Goal: Information Seeking & Learning: Check status

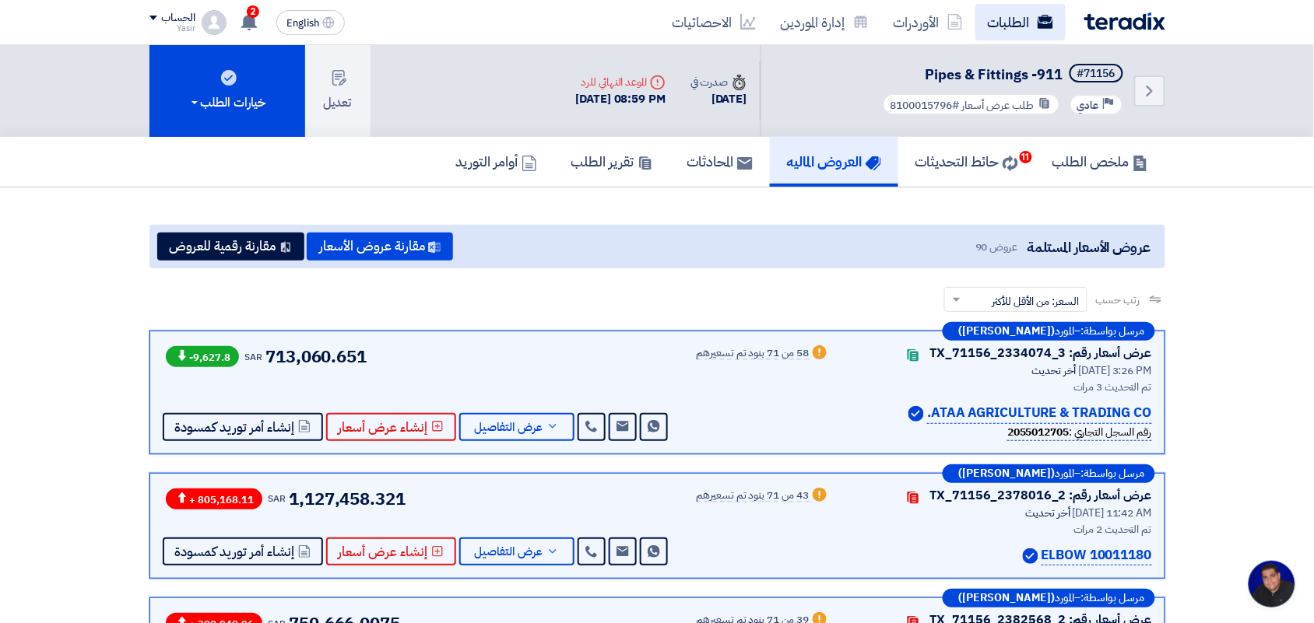
click at [1020, 20] on link "الطلبات" at bounding box center [1020, 22] width 90 height 37
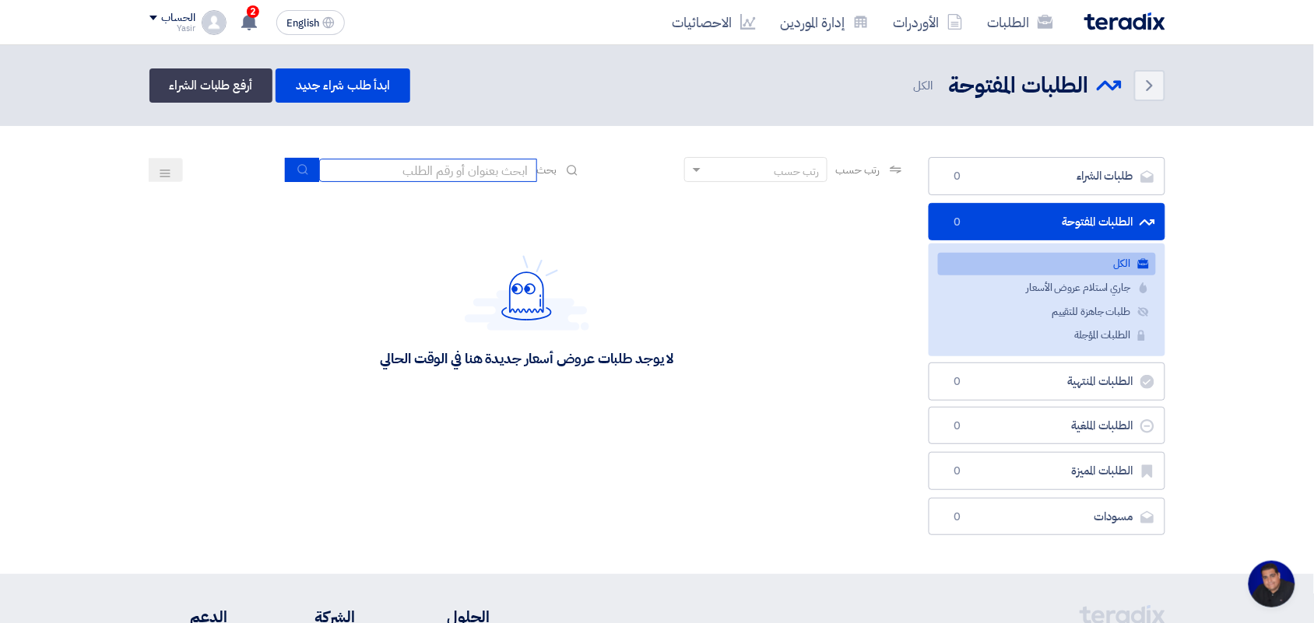
click at [456, 160] on input at bounding box center [428, 170] width 218 height 23
type input "pump"
click at [300, 169] on icon "submit" at bounding box center [303, 169] width 12 height 12
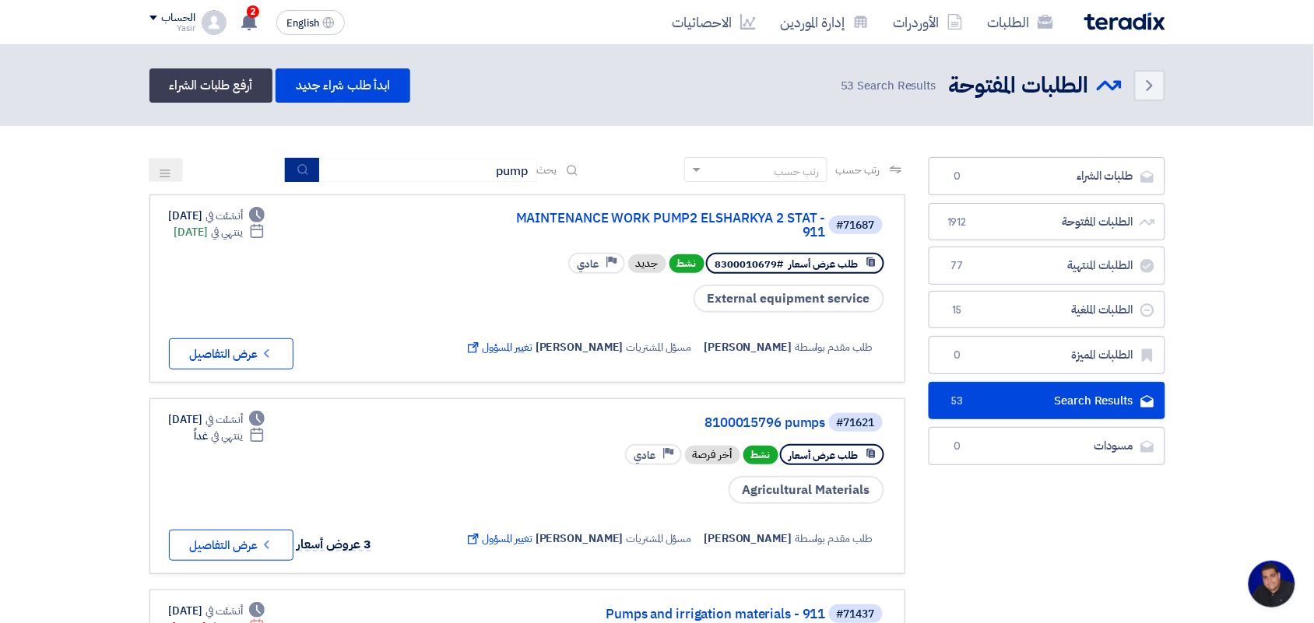
click at [301, 167] on icon "submit" at bounding box center [303, 169] width 12 height 12
click at [251, 543] on button "Check details عرض التفاصيل" at bounding box center [231, 545] width 125 height 31
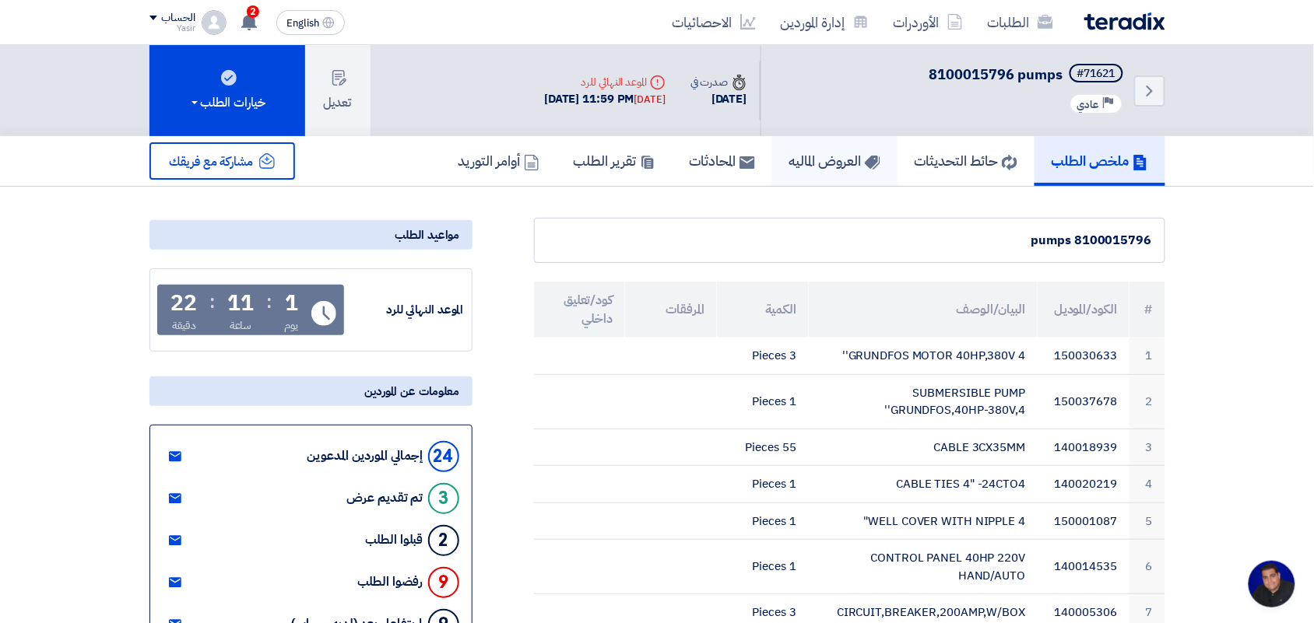
click at [841, 166] on h5 "العروض الماليه" at bounding box center [834, 161] width 91 height 18
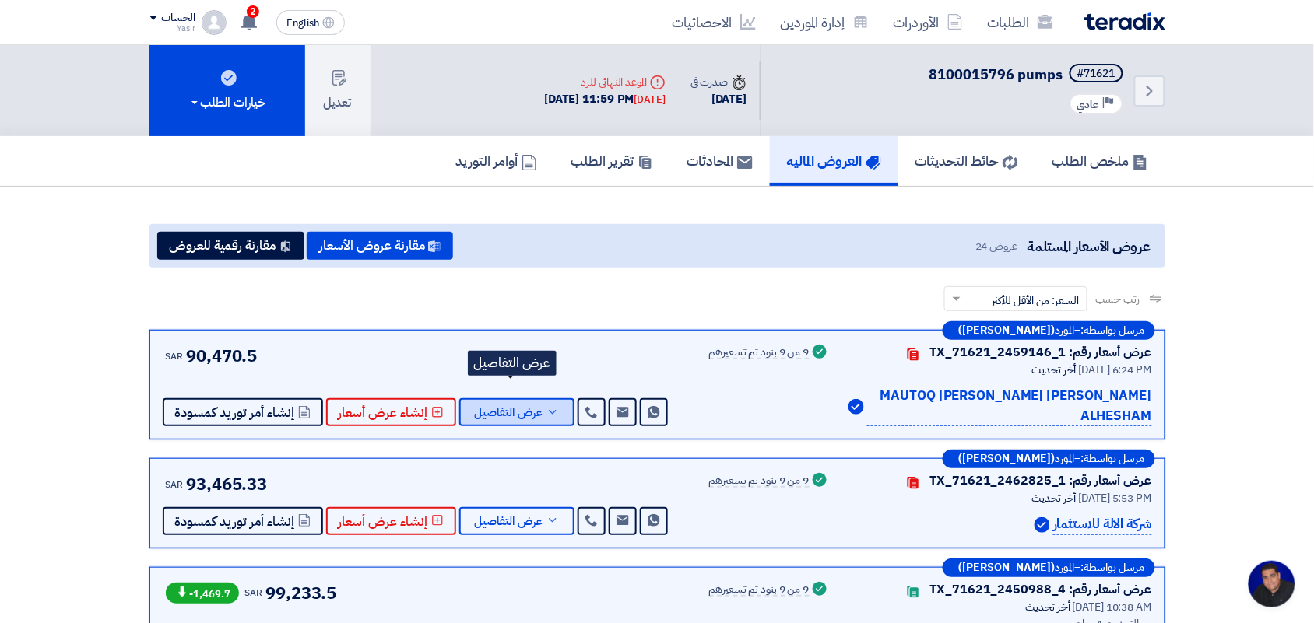
click at [537, 407] on span "عرض التفاصيل" at bounding box center [509, 413] width 68 height 12
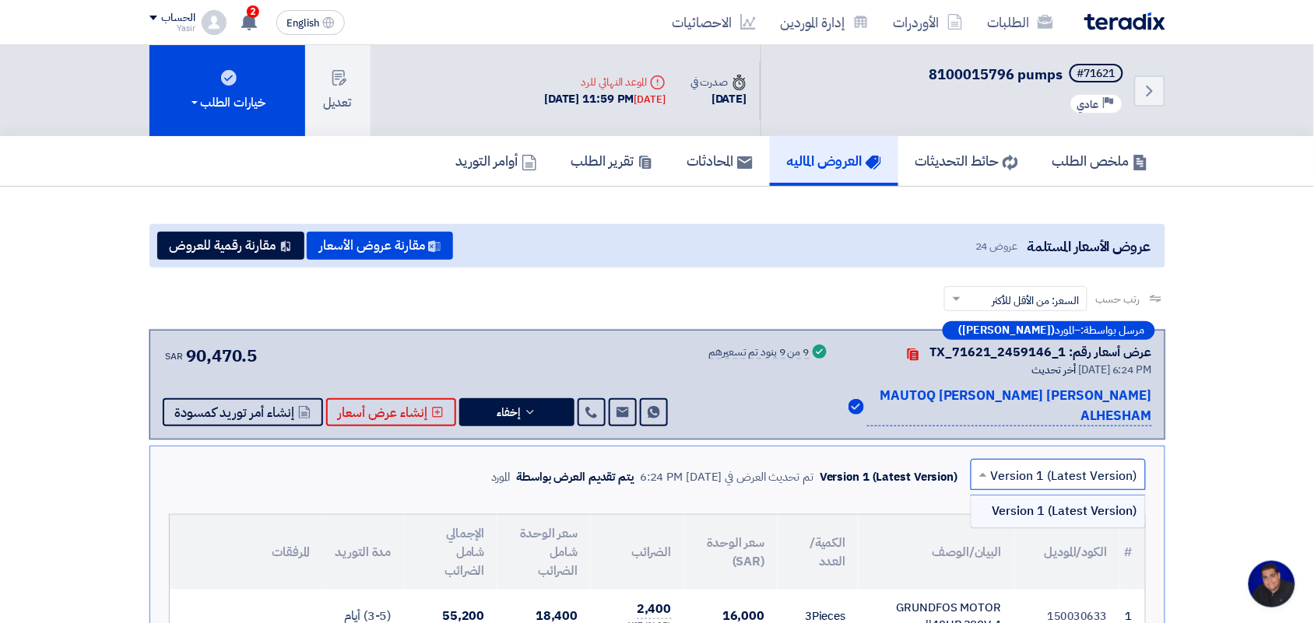
click at [1006, 464] on input "text" at bounding box center [1067, 477] width 144 height 26
click at [991, 465] on span at bounding box center [980, 474] width 19 height 19
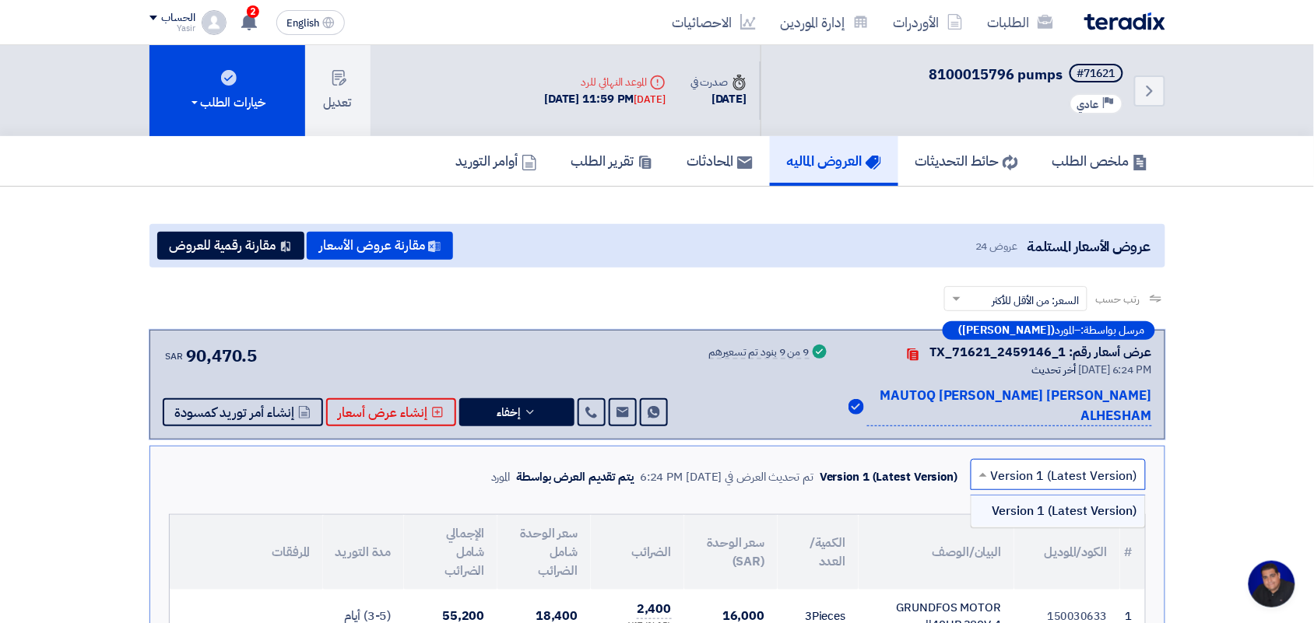
click at [987, 465] on span at bounding box center [980, 474] width 19 height 19
